Goal: Task Accomplishment & Management: Use online tool/utility

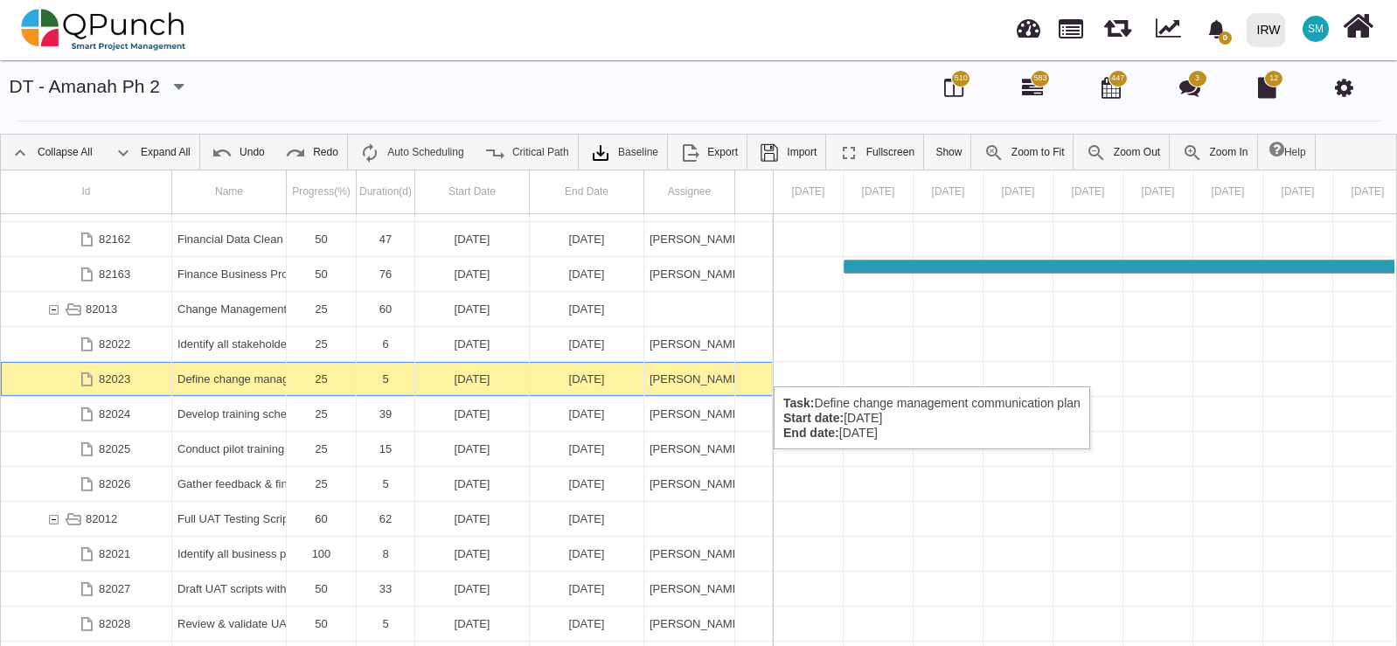
click at [267, 369] on div "Define change management communication plan" at bounding box center [228, 379] width 103 height 34
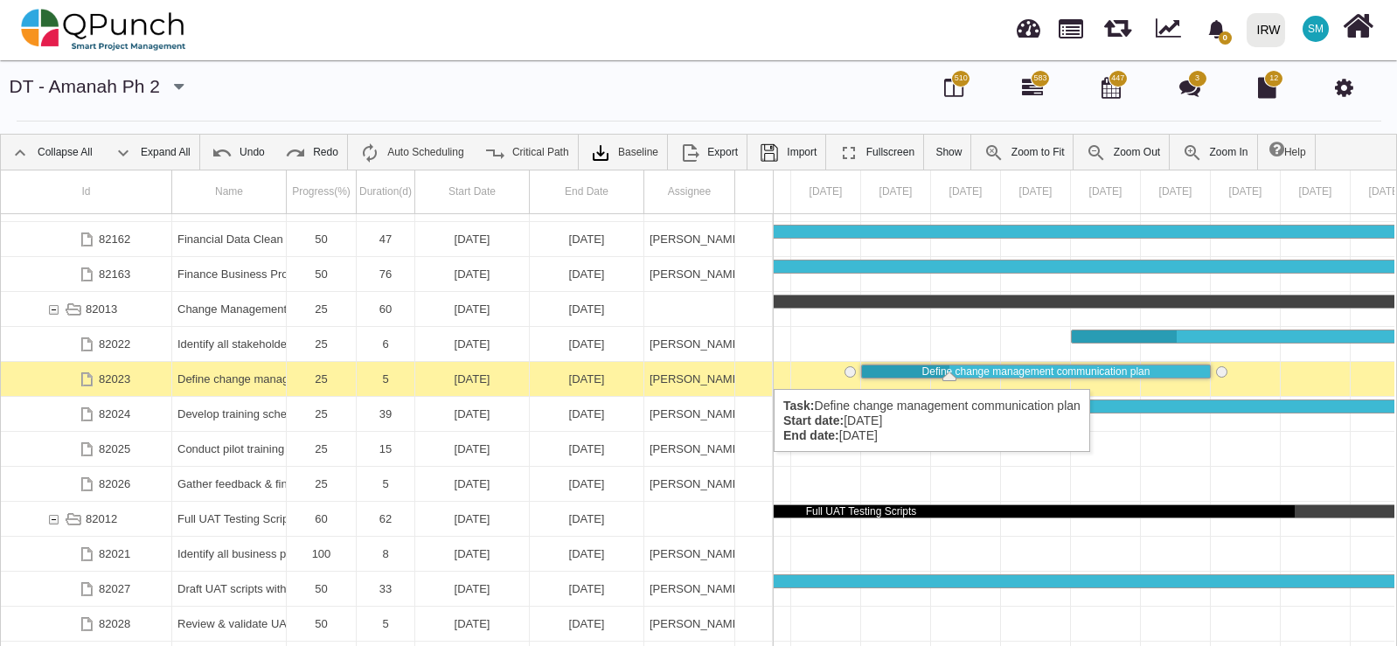
drag, startPoint x: 526, startPoint y: 371, endPoint x: 499, endPoint y: 388, distance: 31.8
click at [499, 388] on div "[DATE]" at bounding box center [471, 379] width 103 height 34
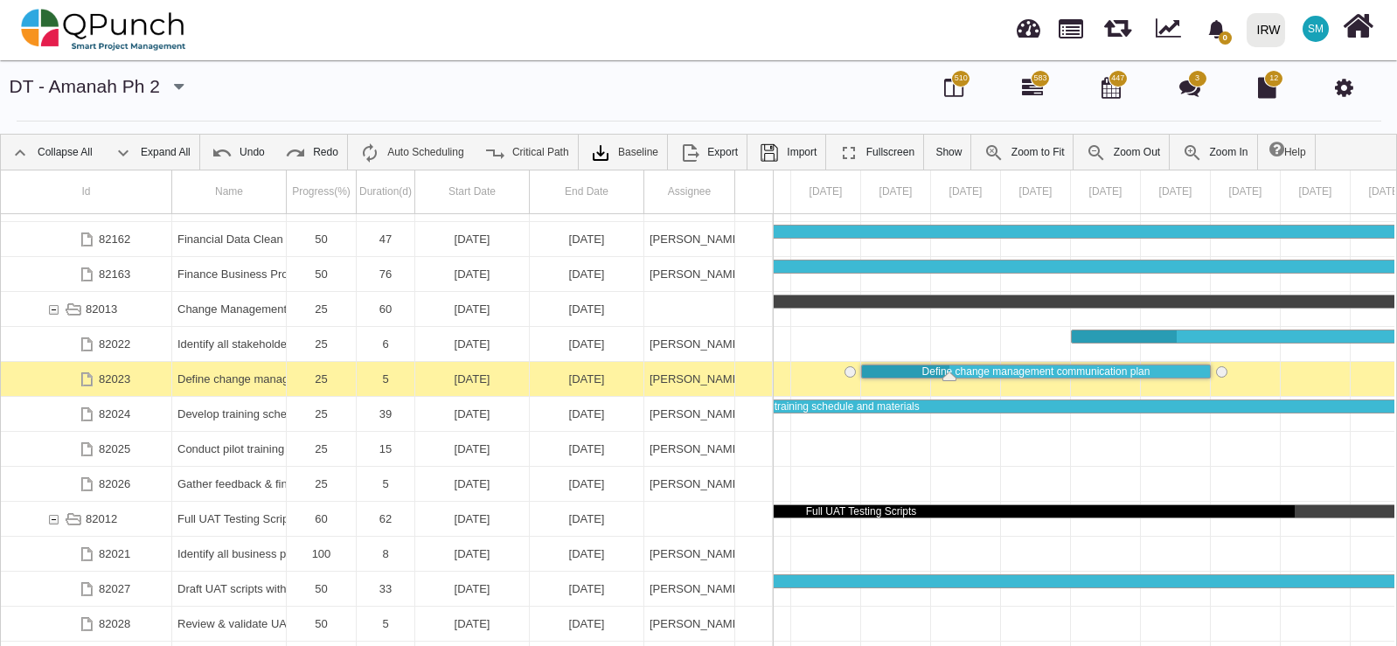
click at [499, 388] on div "[DATE]" at bounding box center [471, 379] width 103 height 34
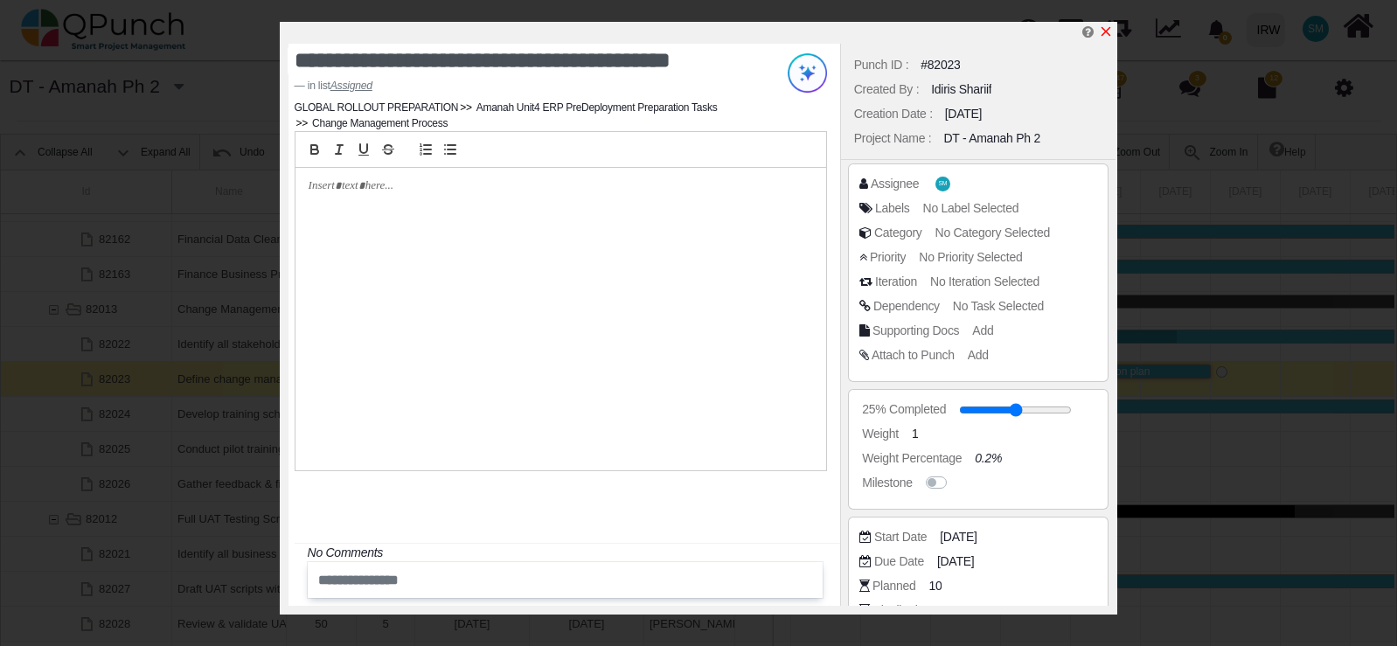
click at [1108, 31] on icon "x" at bounding box center [1106, 32] width 10 height 10
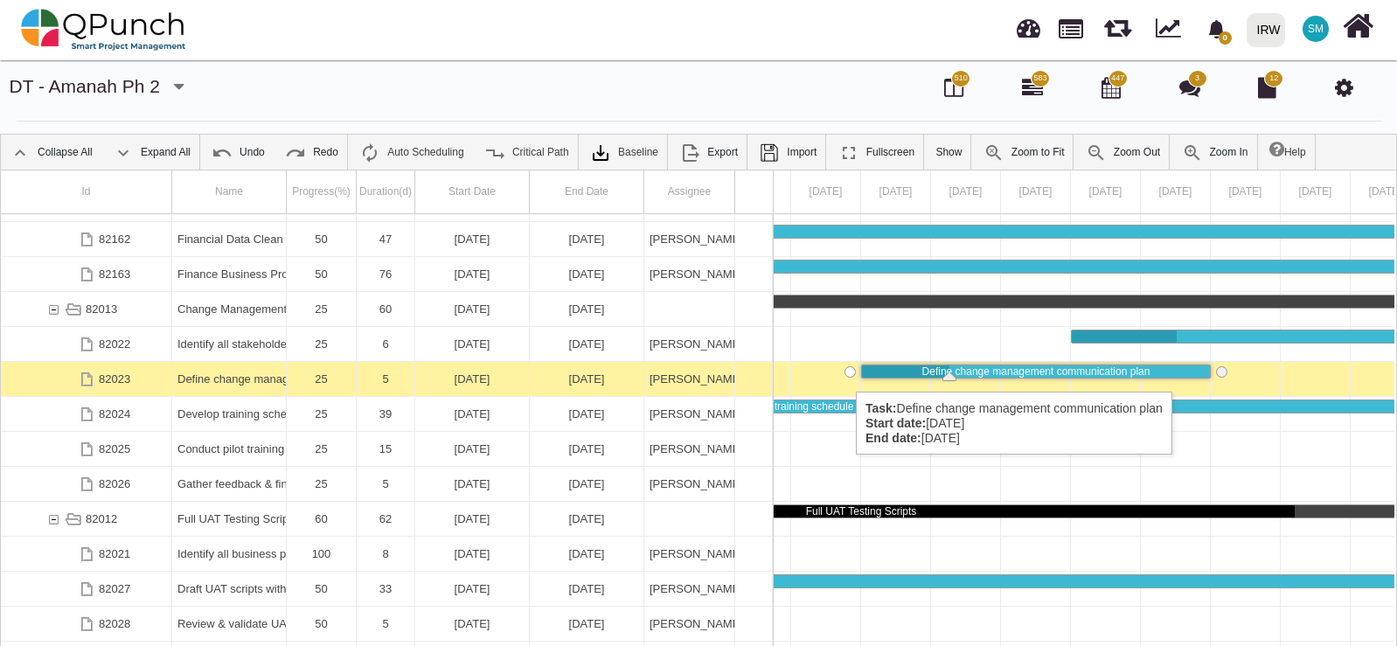
click at [847, 374] on div "Task: Define change management communication plan\a Start date: 18-08-2025 End …" at bounding box center [849, 371] width 11 height 11
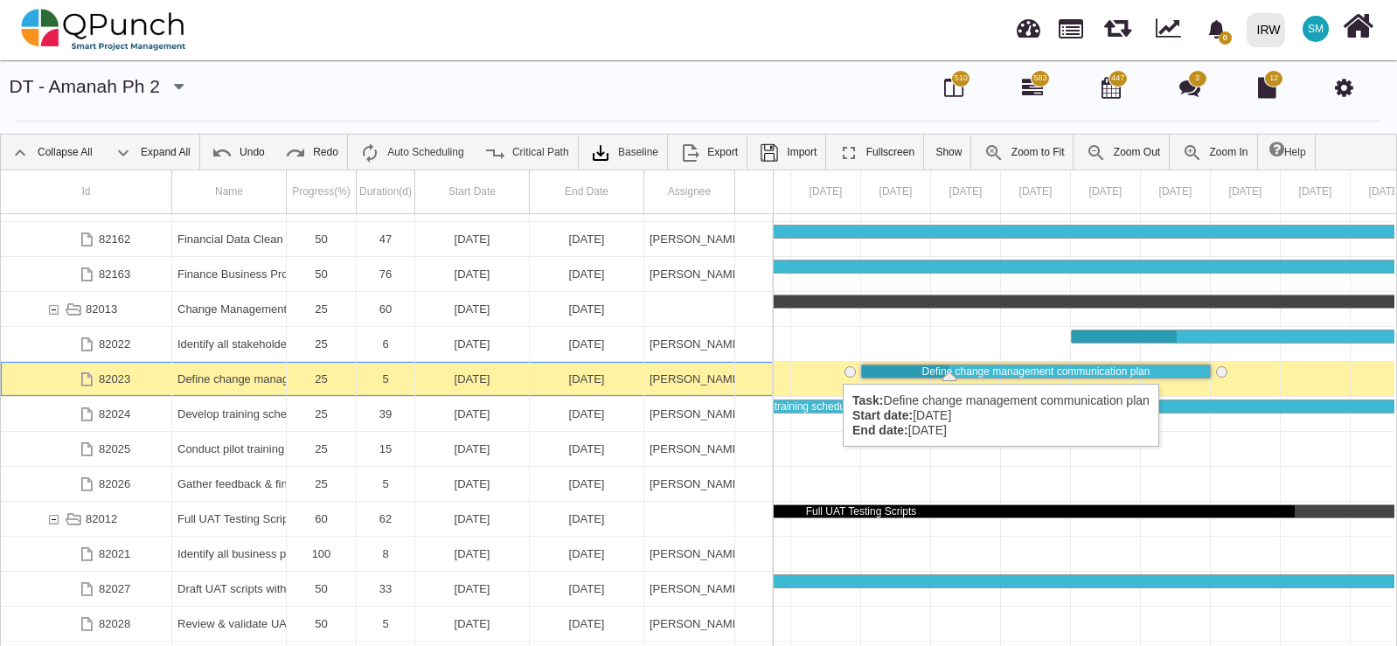
click at [1171, 366] on div "Define change management communication plan" at bounding box center [1036, 371] width 348 height 12
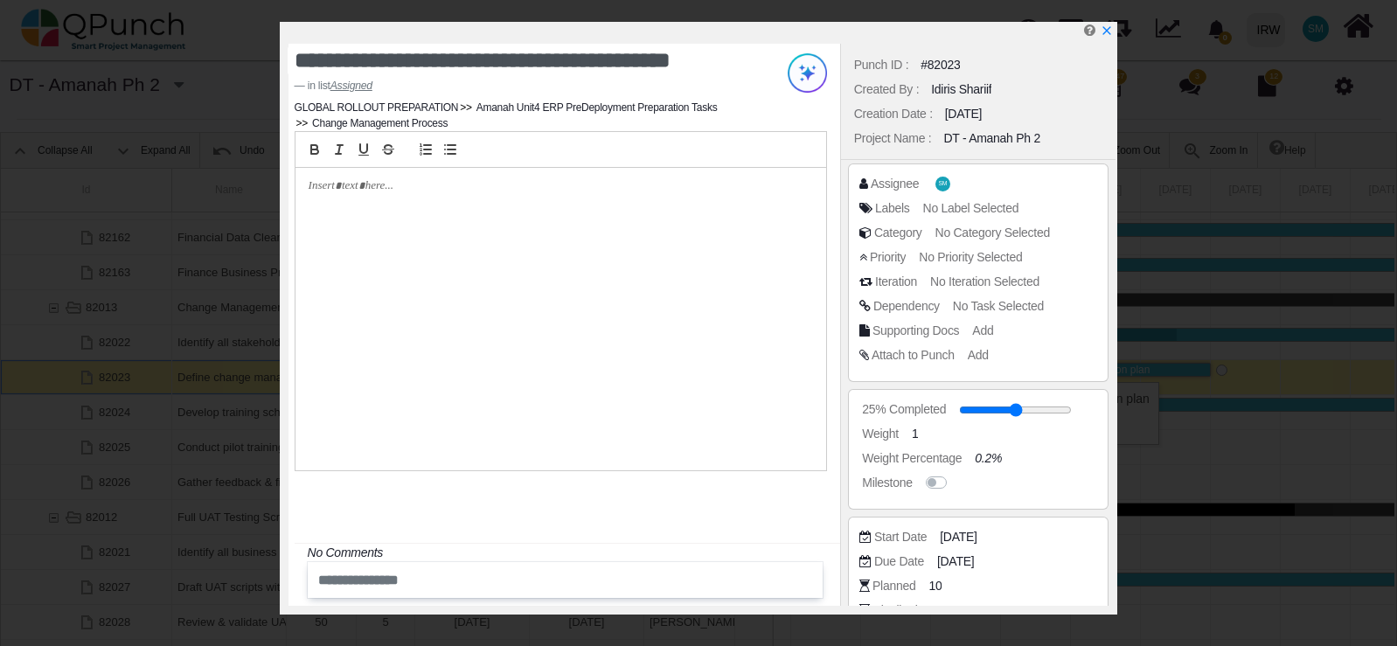
scroll to position [0, 0]
click at [1107, 31] on icon "x" at bounding box center [1106, 32] width 10 height 10
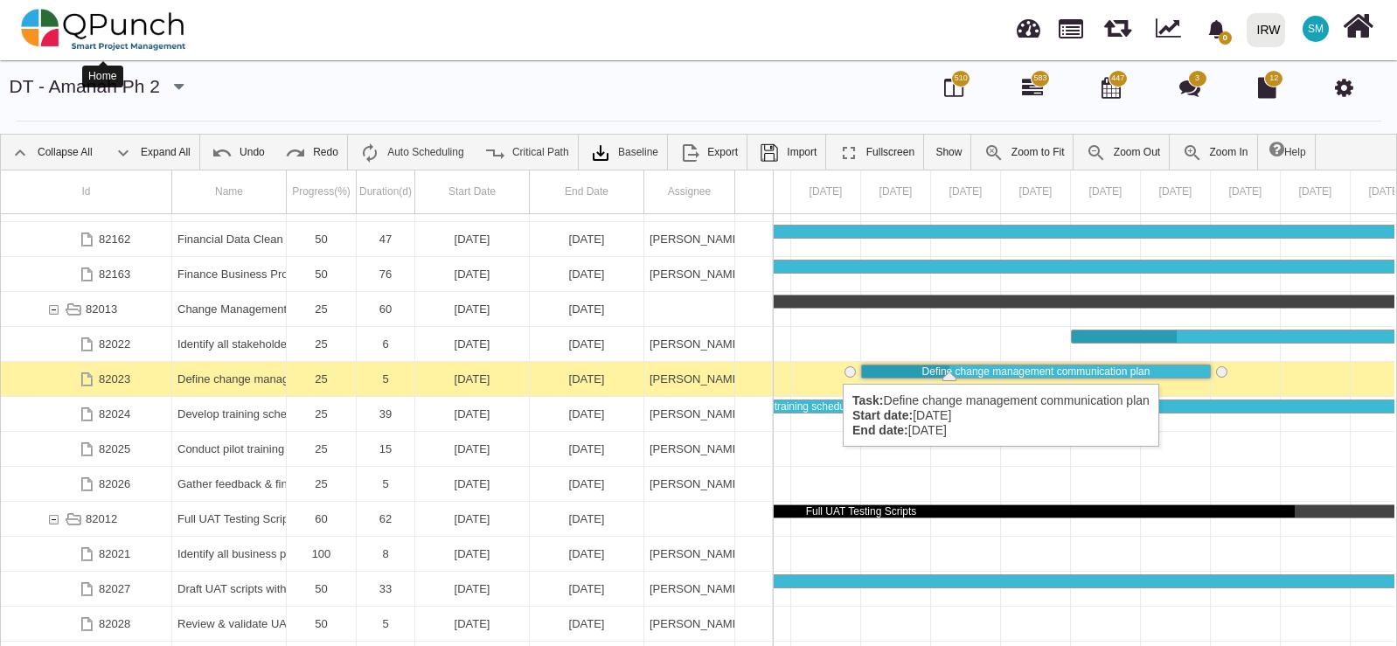
click at [148, 29] on img at bounding box center [103, 29] width 165 height 52
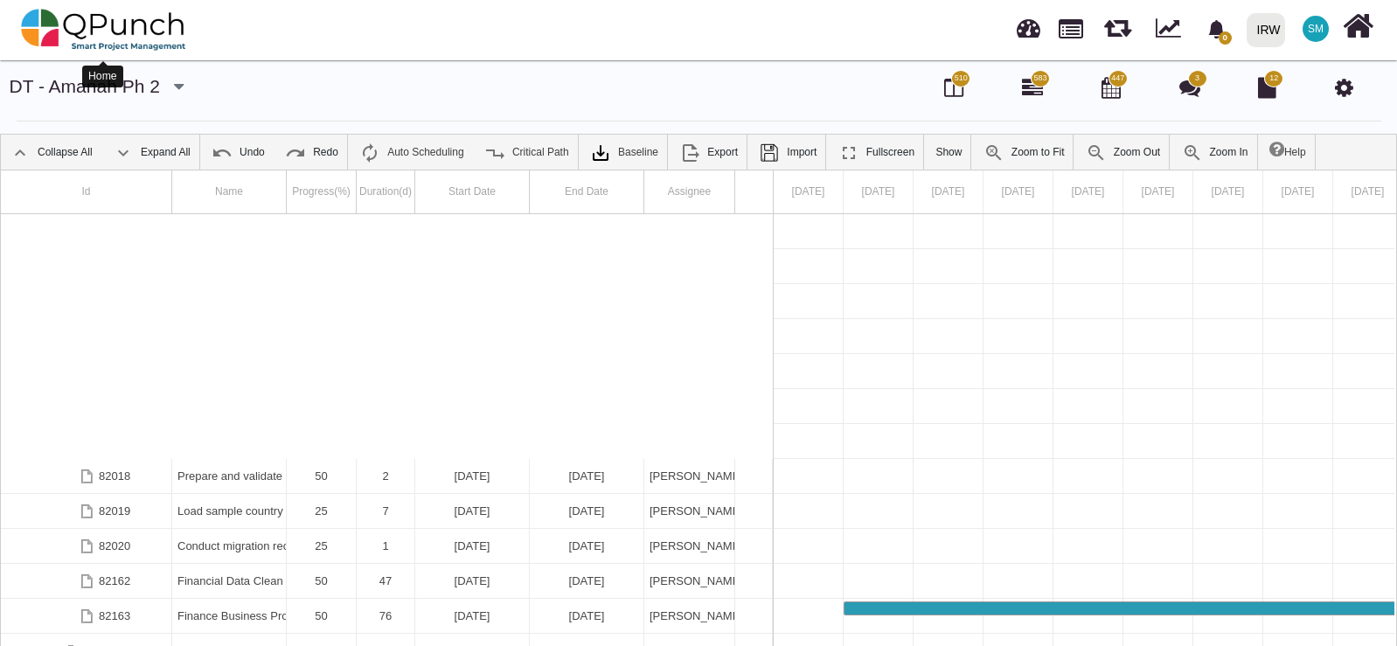
scroll to position [273, 0]
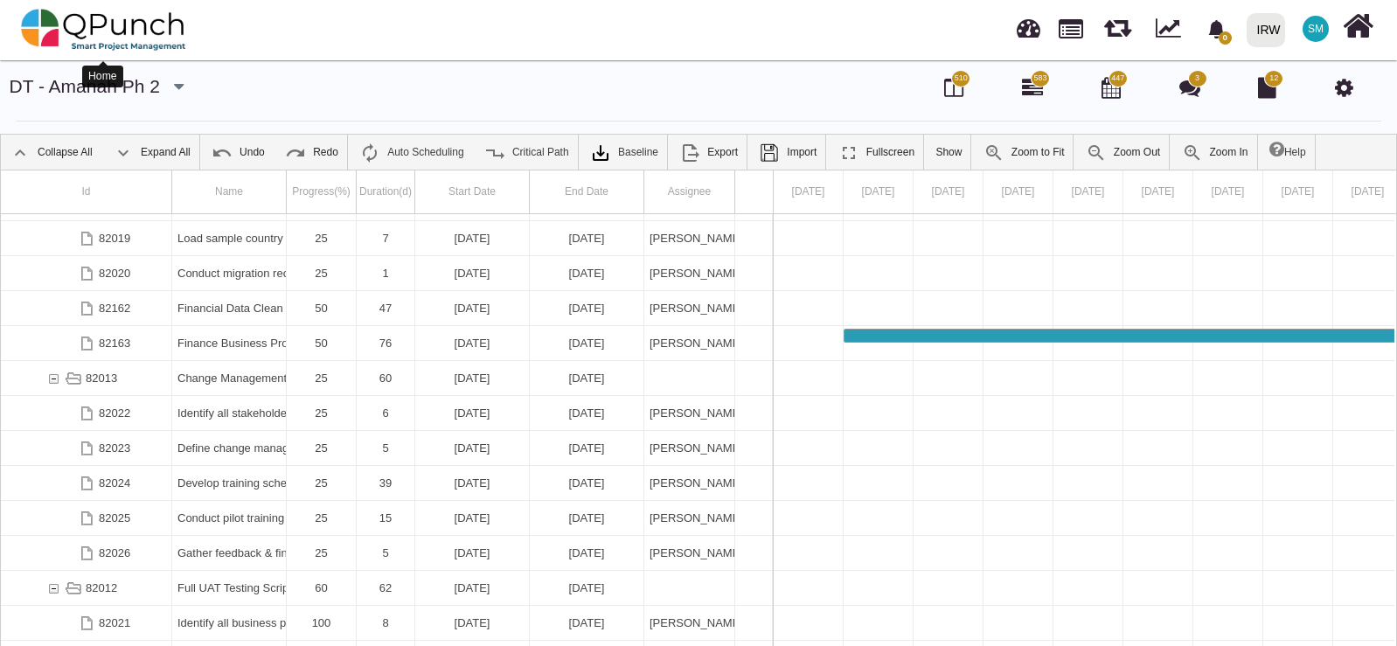
click at [87, 35] on img at bounding box center [103, 29] width 165 height 52
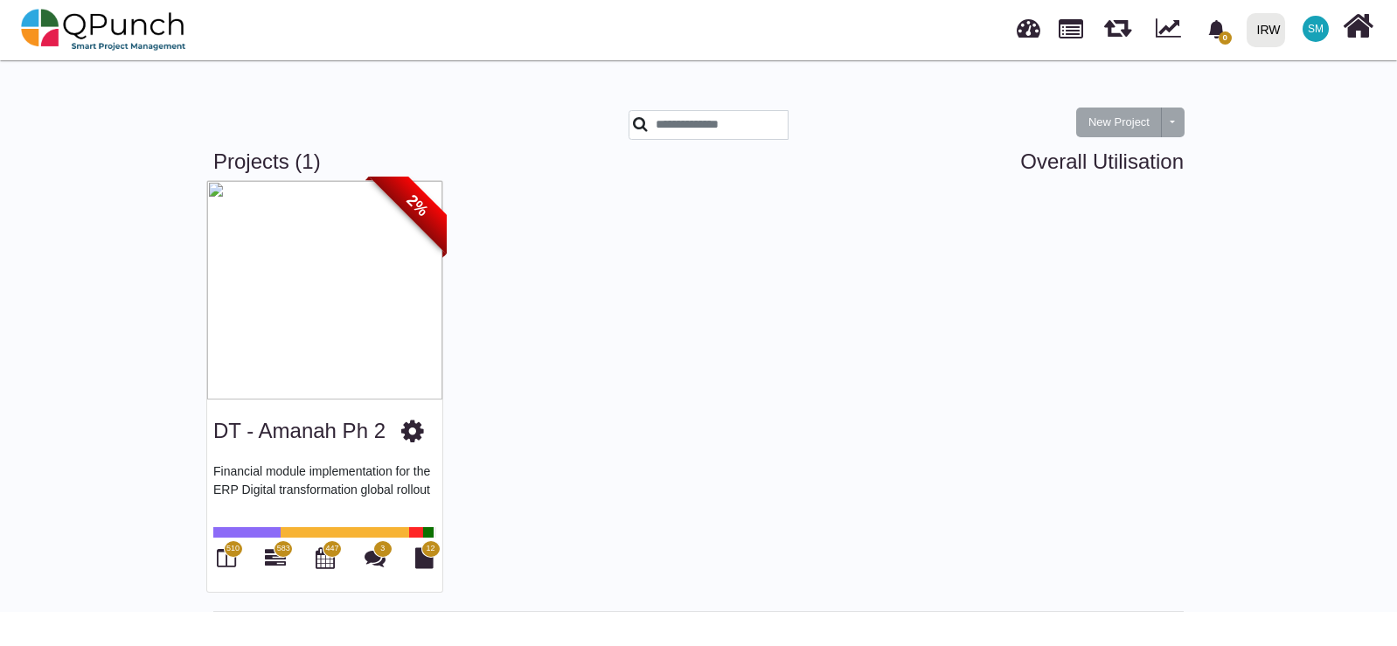
click at [357, 316] on img at bounding box center [324, 290] width 235 height 218
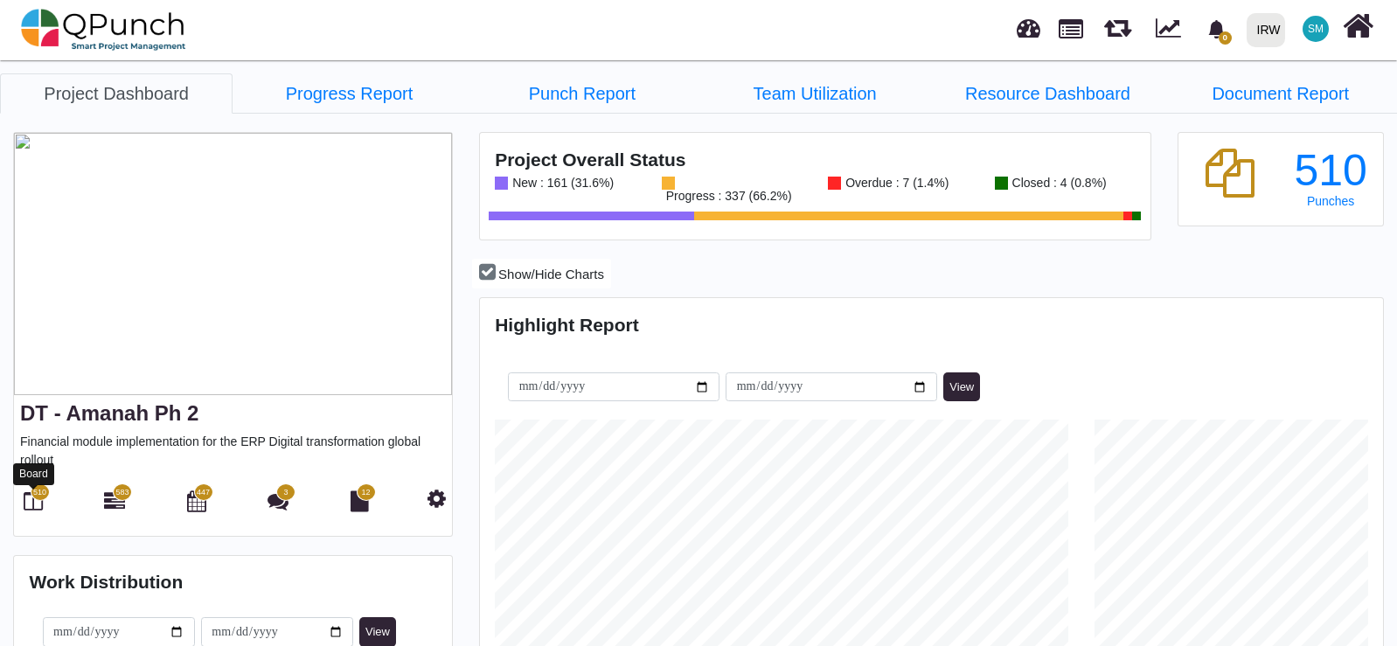
click at [40, 502] on icon at bounding box center [33, 500] width 19 height 21
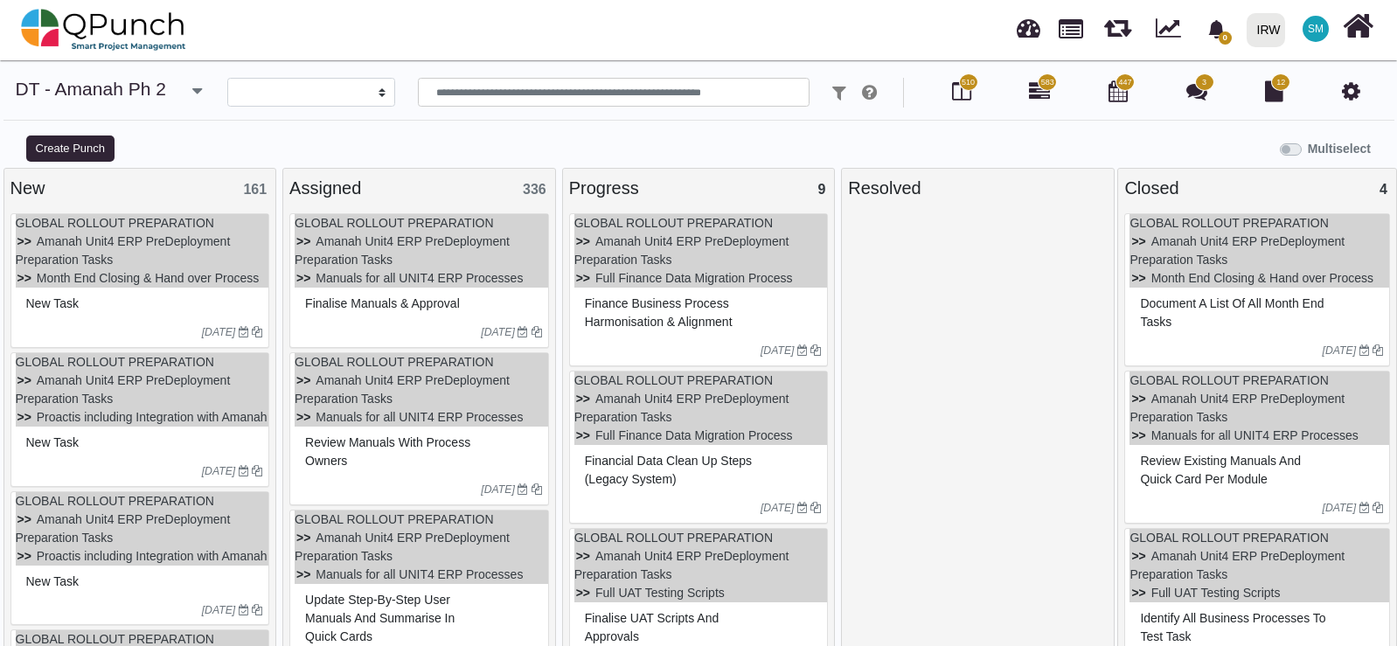
select select
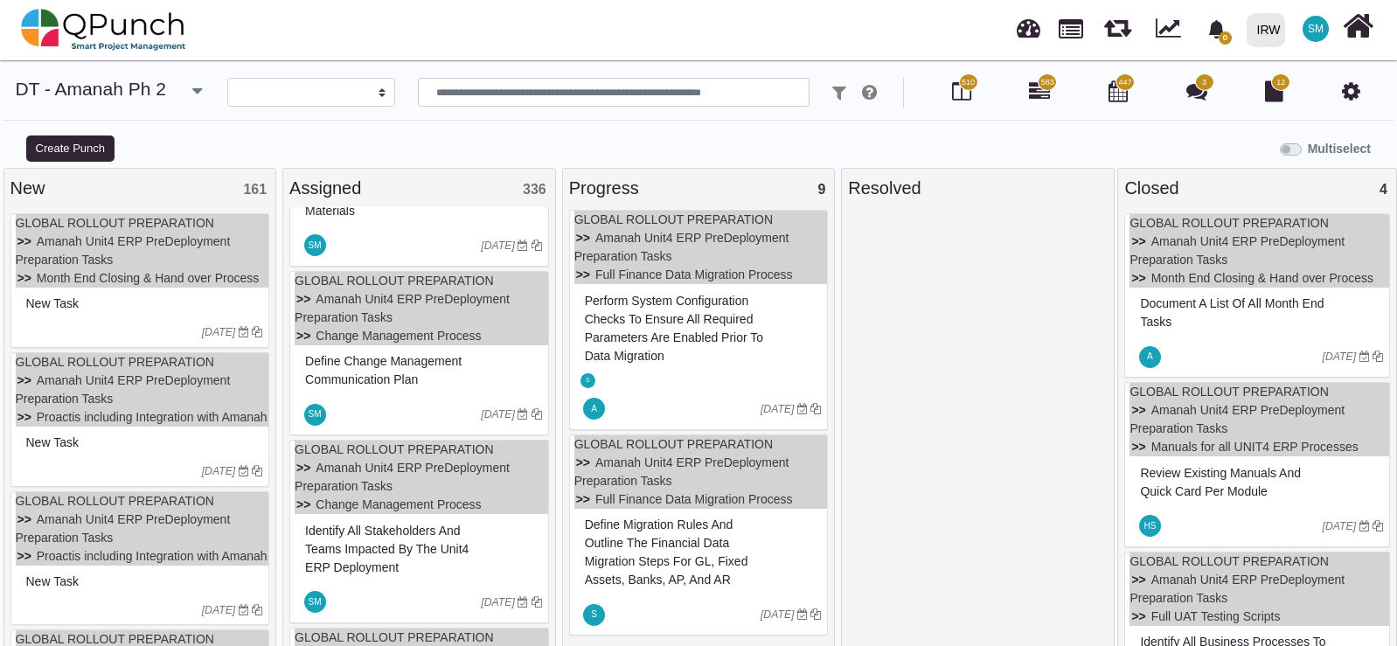
scroll to position [939, 0]
click at [422, 381] on div "Define change management communication plan" at bounding box center [421, 369] width 241 height 45
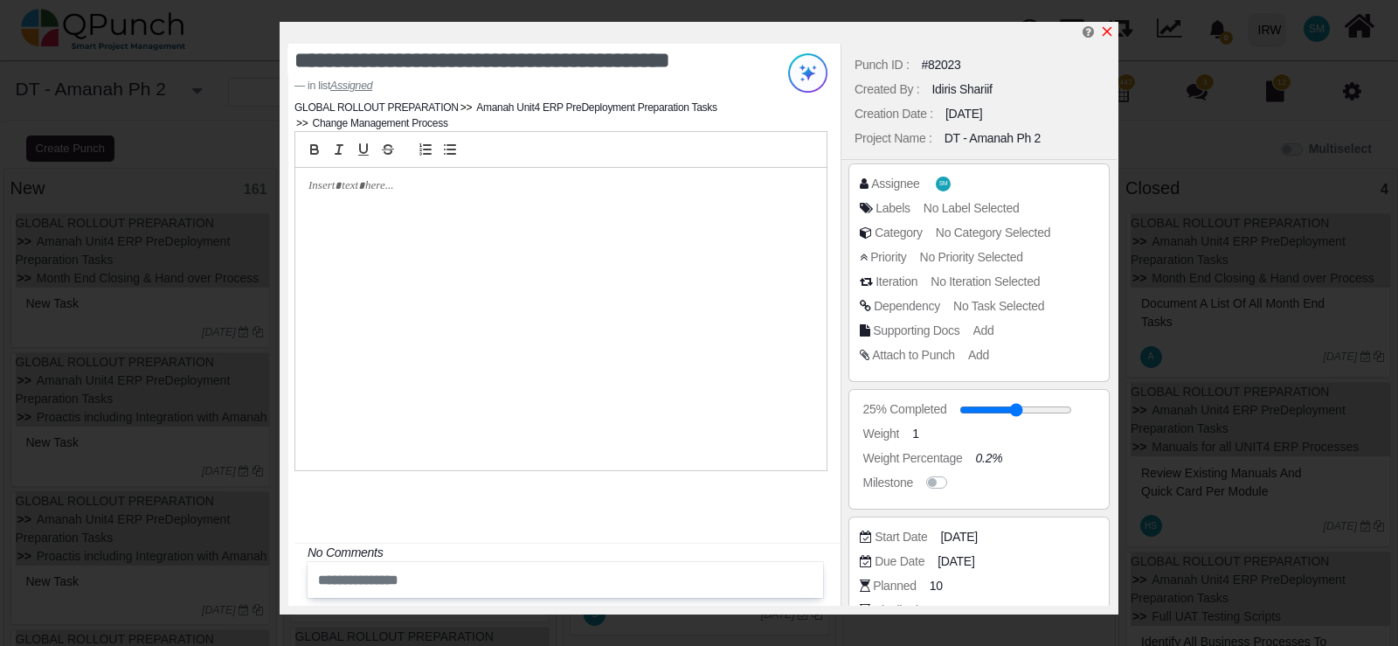
click at [1111, 27] on icon "x" at bounding box center [1107, 31] width 14 height 14
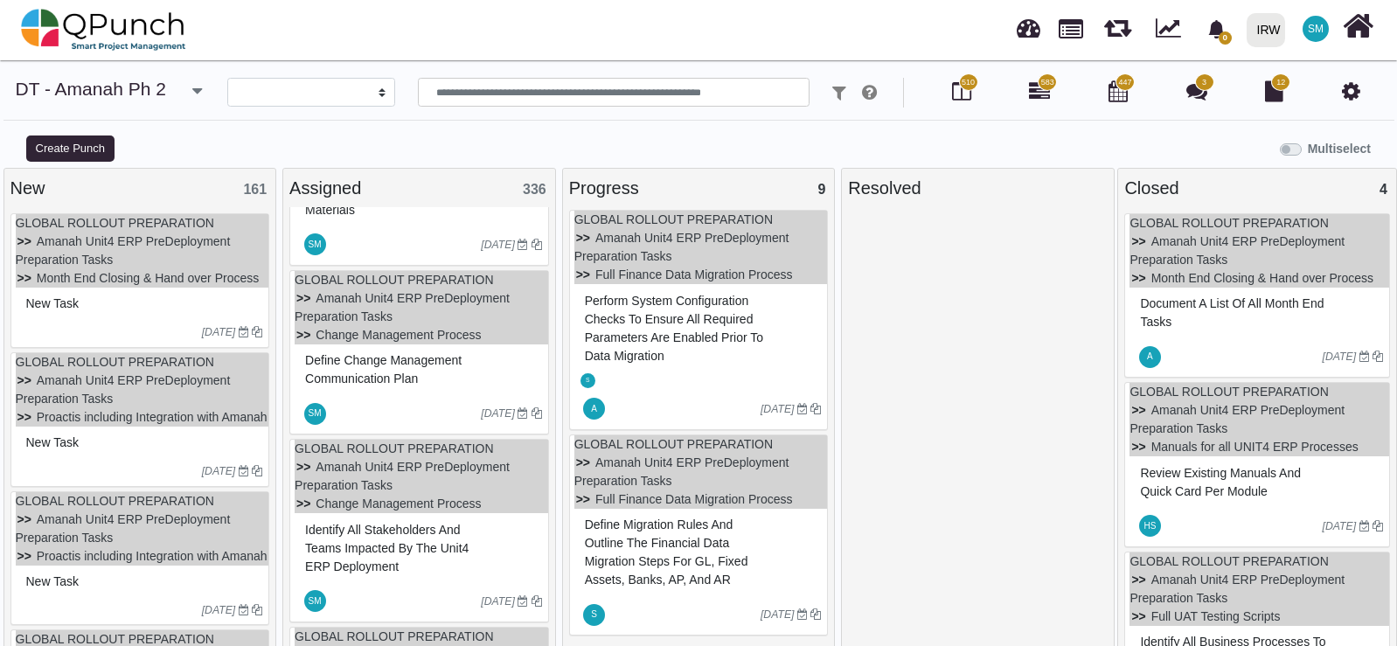
click at [500, 359] on div "Define change management communication plan" at bounding box center [421, 369] width 241 height 45
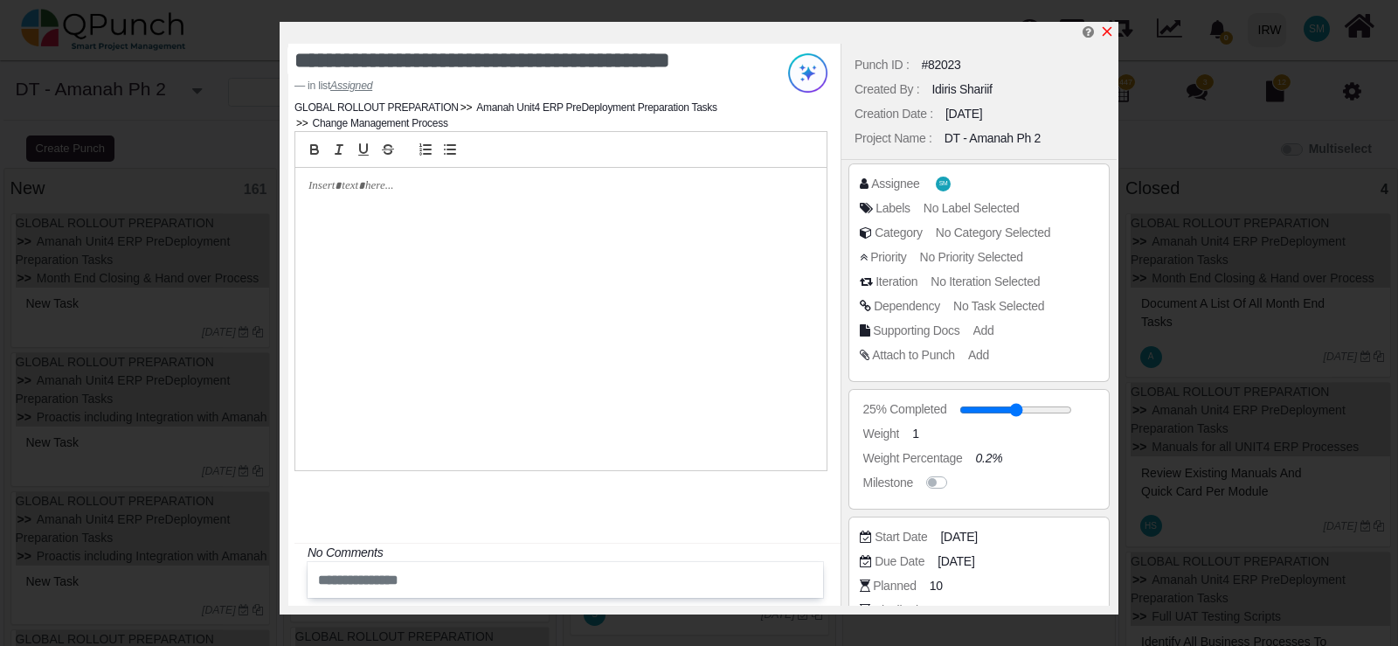
click at [1105, 30] on icon "x" at bounding box center [1108, 32] width 10 height 10
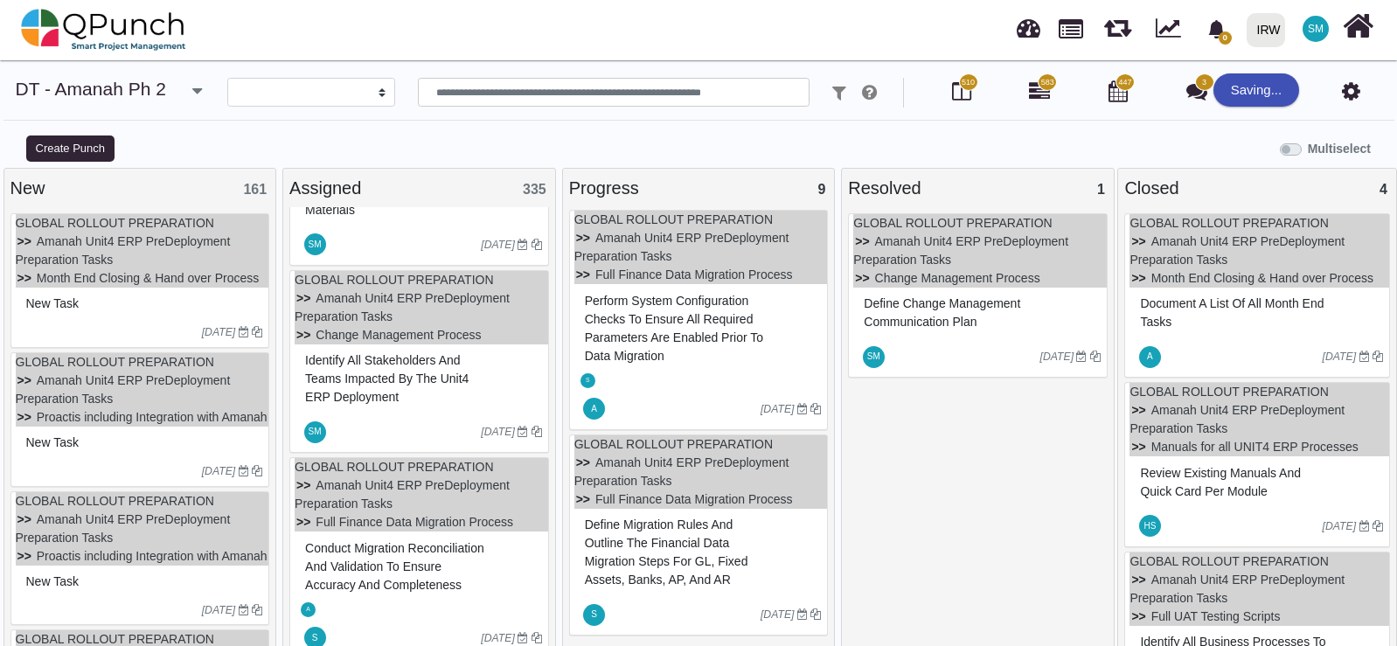
click at [944, 343] on div at bounding box center [963, 357] width 152 height 28
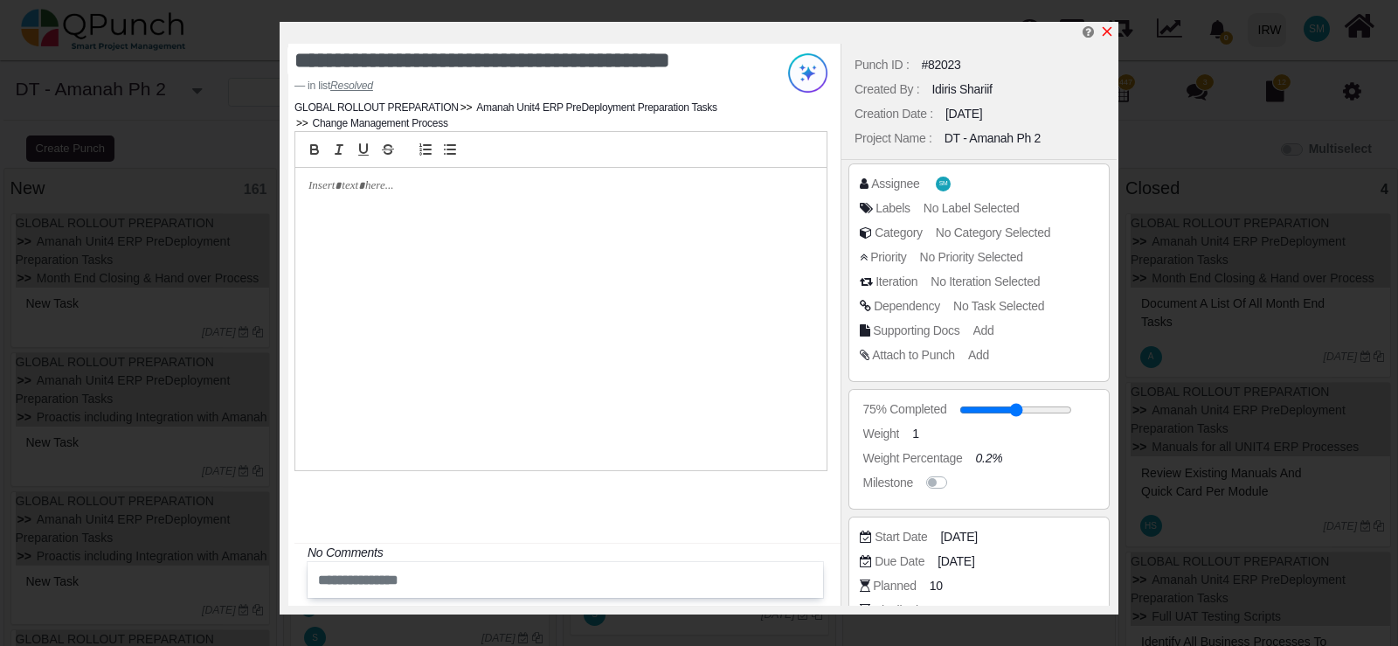
click at [1106, 30] on icon "x" at bounding box center [1107, 31] width 14 height 14
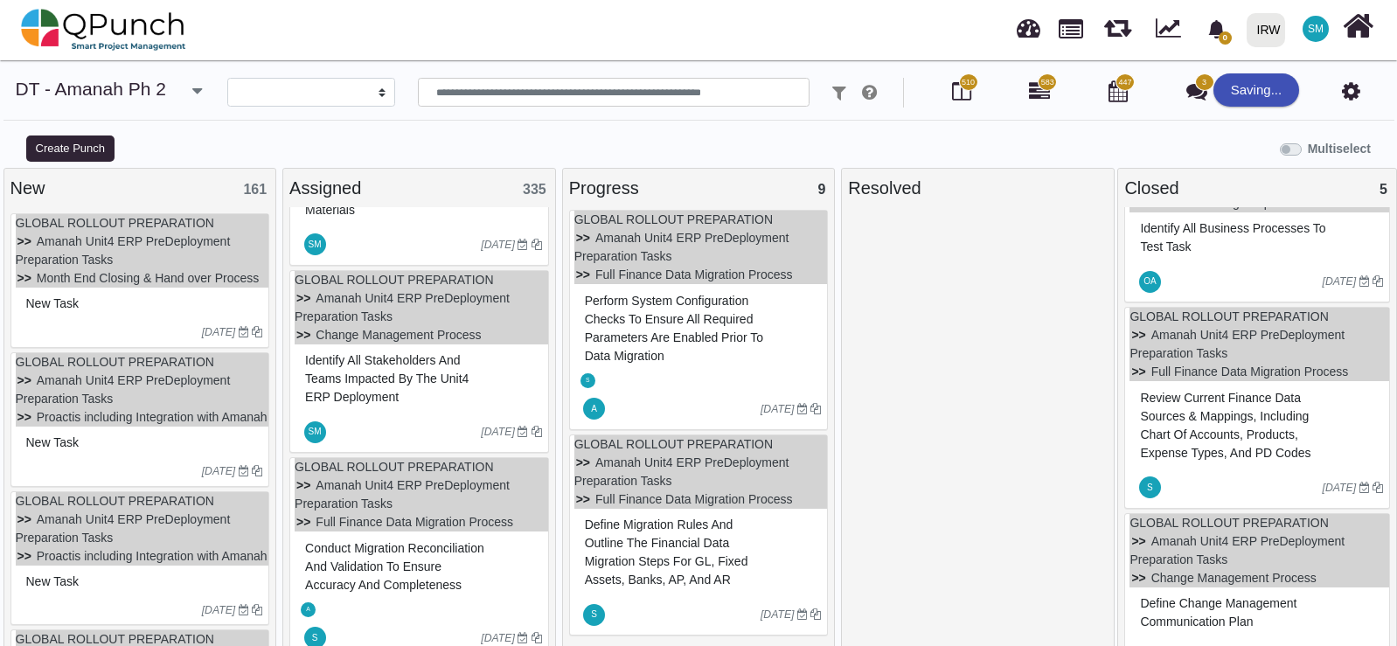
scroll to position [455, 0]
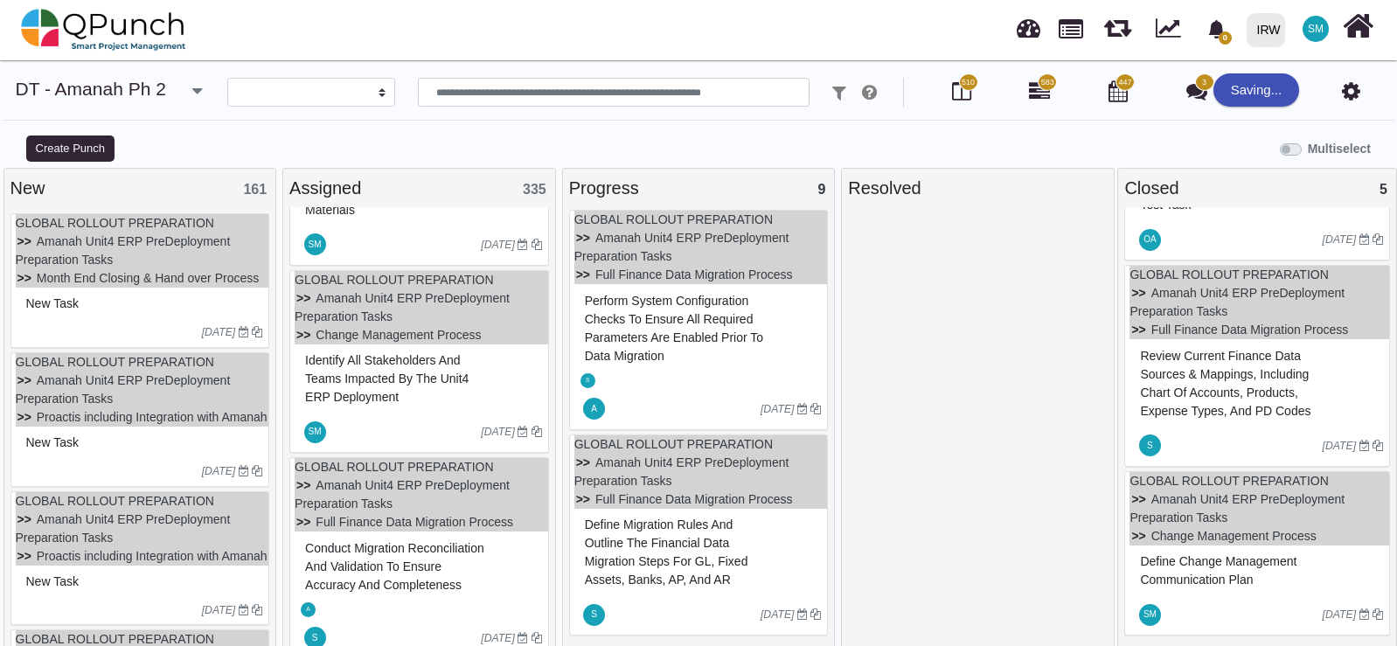
click at [1300, 558] on div "Define change management communication plan" at bounding box center [1258, 570] width 247 height 45
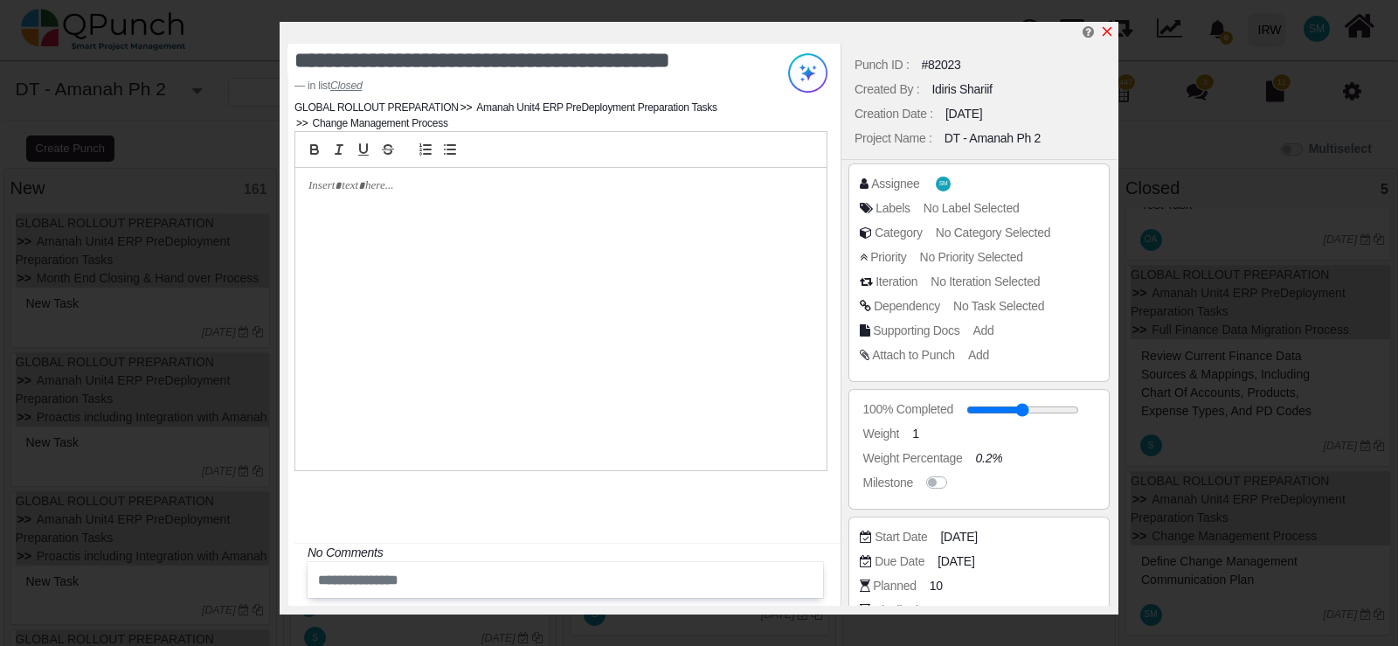
click at [1110, 30] on icon "x" at bounding box center [1108, 32] width 10 height 10
